Goal: Task Accomplishment & Management: Use online tool/utility

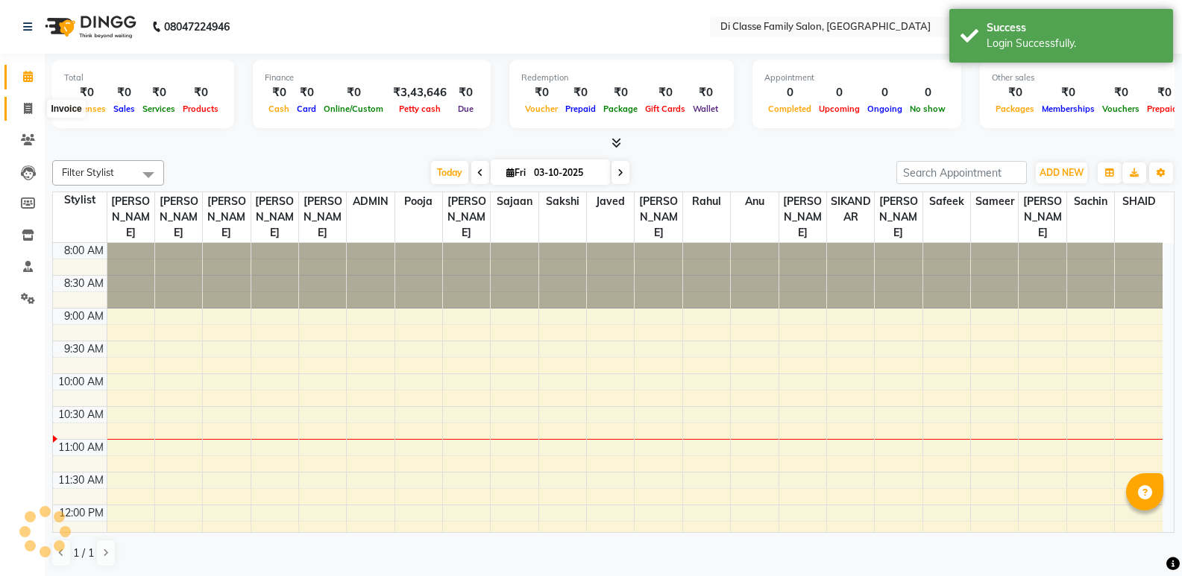
click at [25, 101] on span at bounding box center [28, 109] width 26 height 17
select select "service"
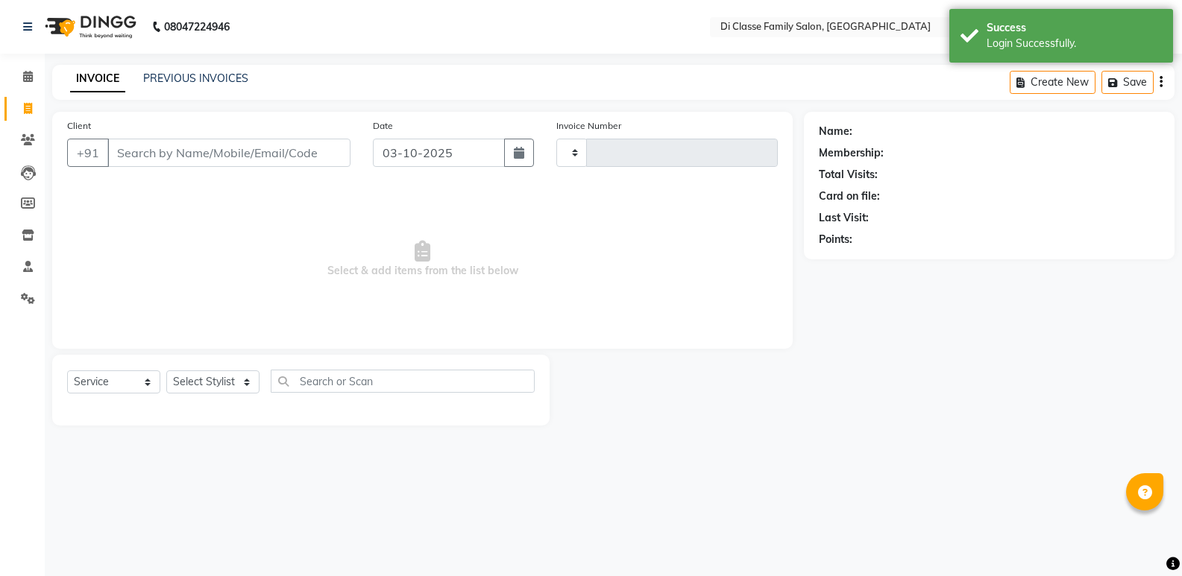
type input "3117"
select select "6346"
